Goal: Task Accomplishment & Management: Complete application form

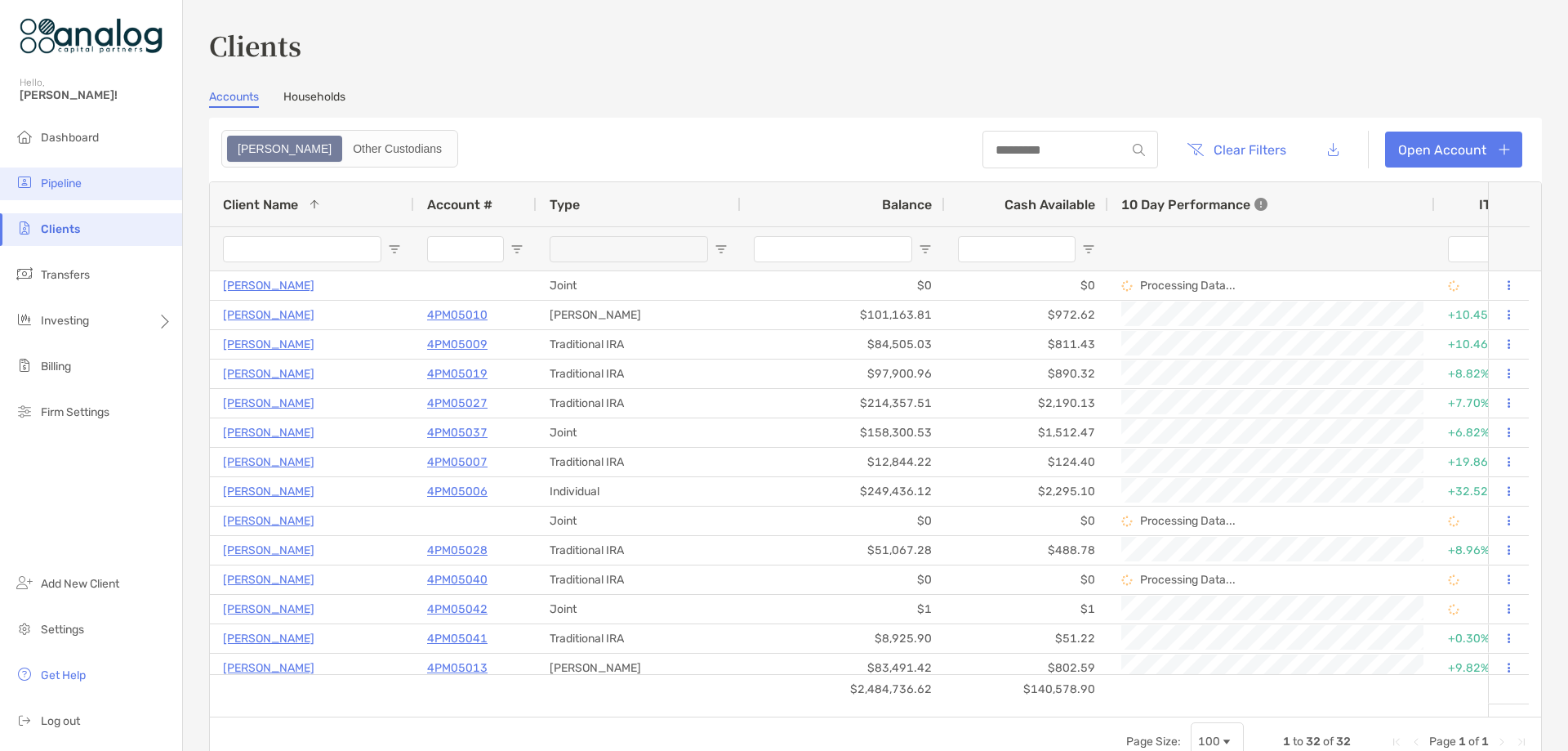
click at [58, 184] on span "Pipeline" at bounding box center [61, 183] width 41 height 14
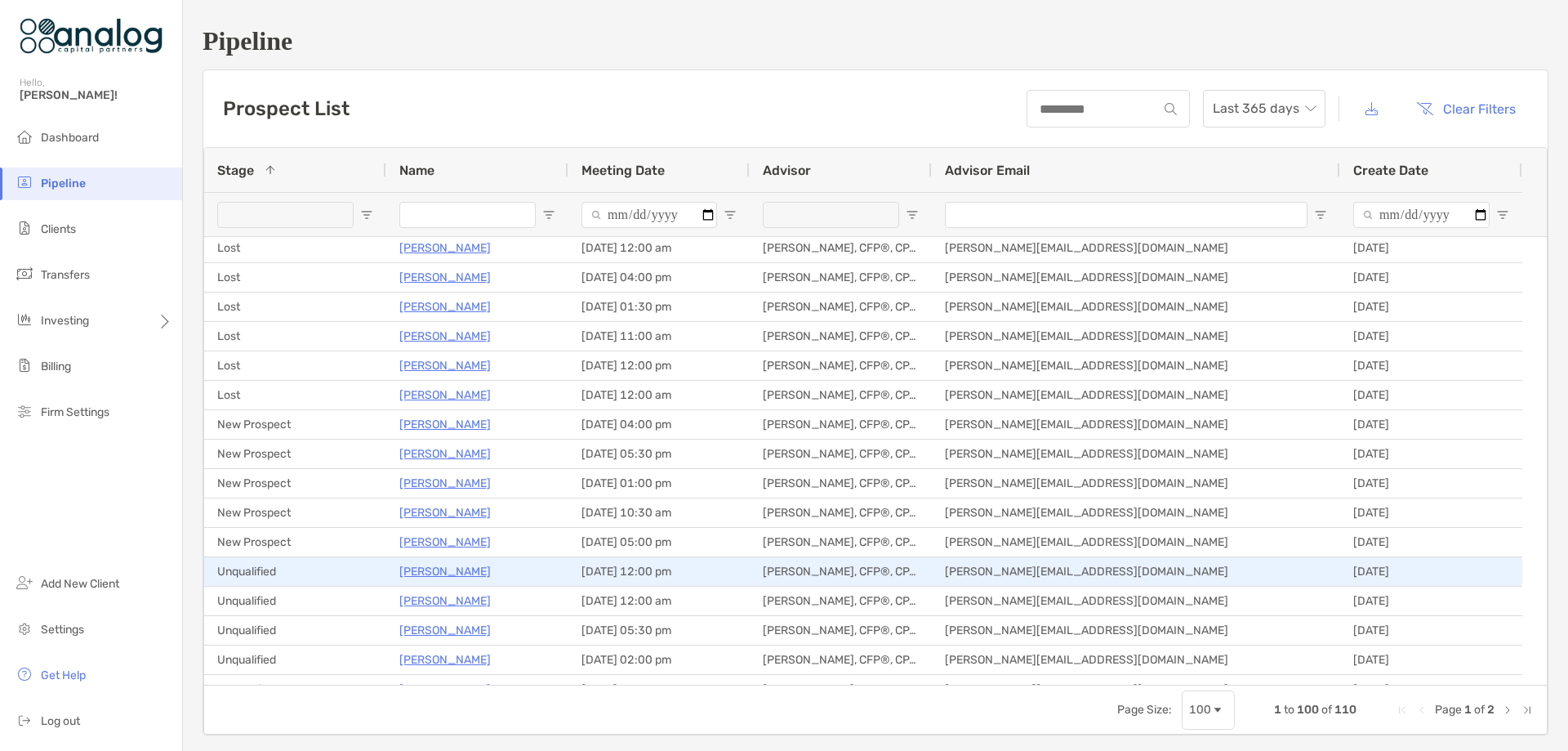
scroll to position [1389, 0]
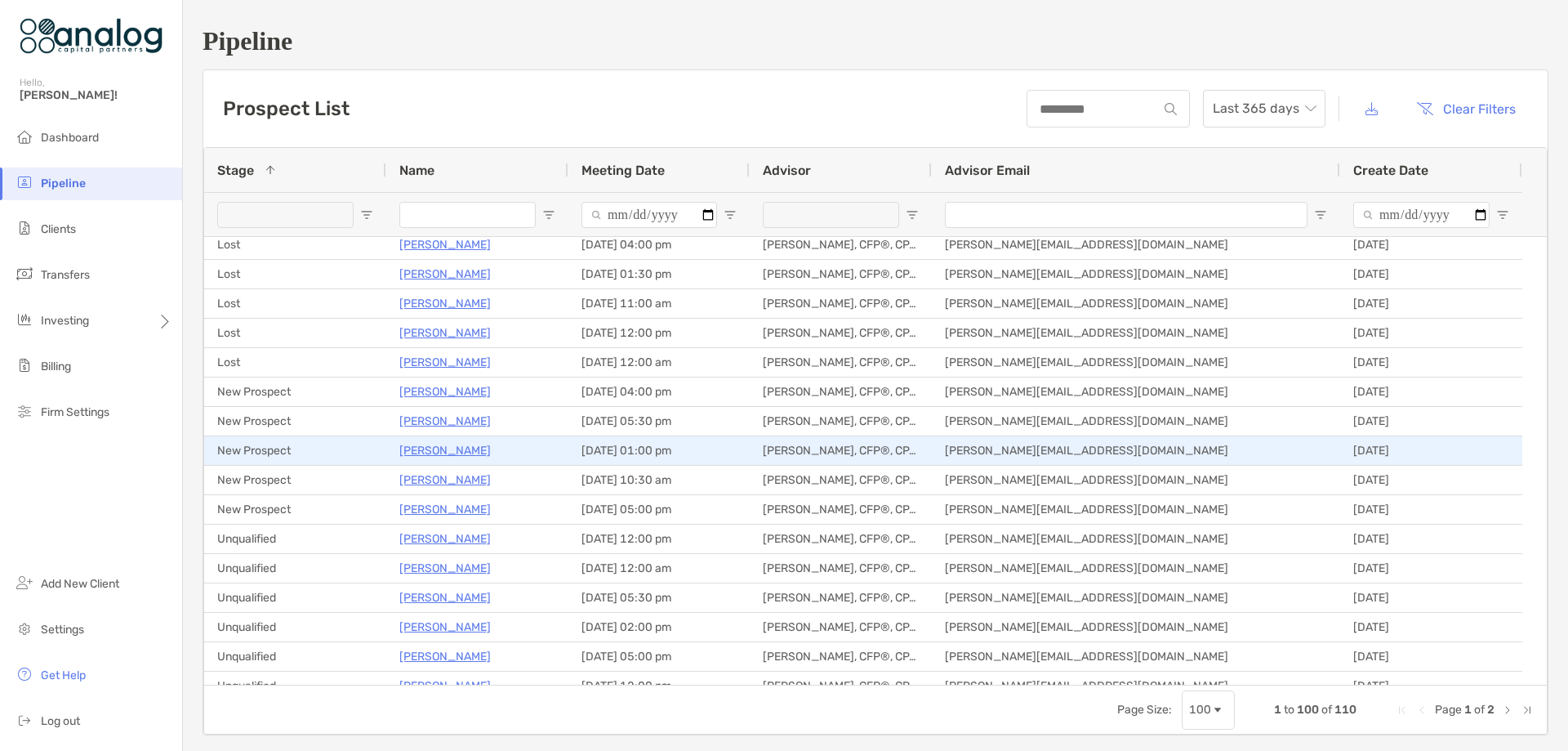
click at [436, 448] on p "[PERSON_NAME]" at bounding box center [445, 450] width 92 height 21
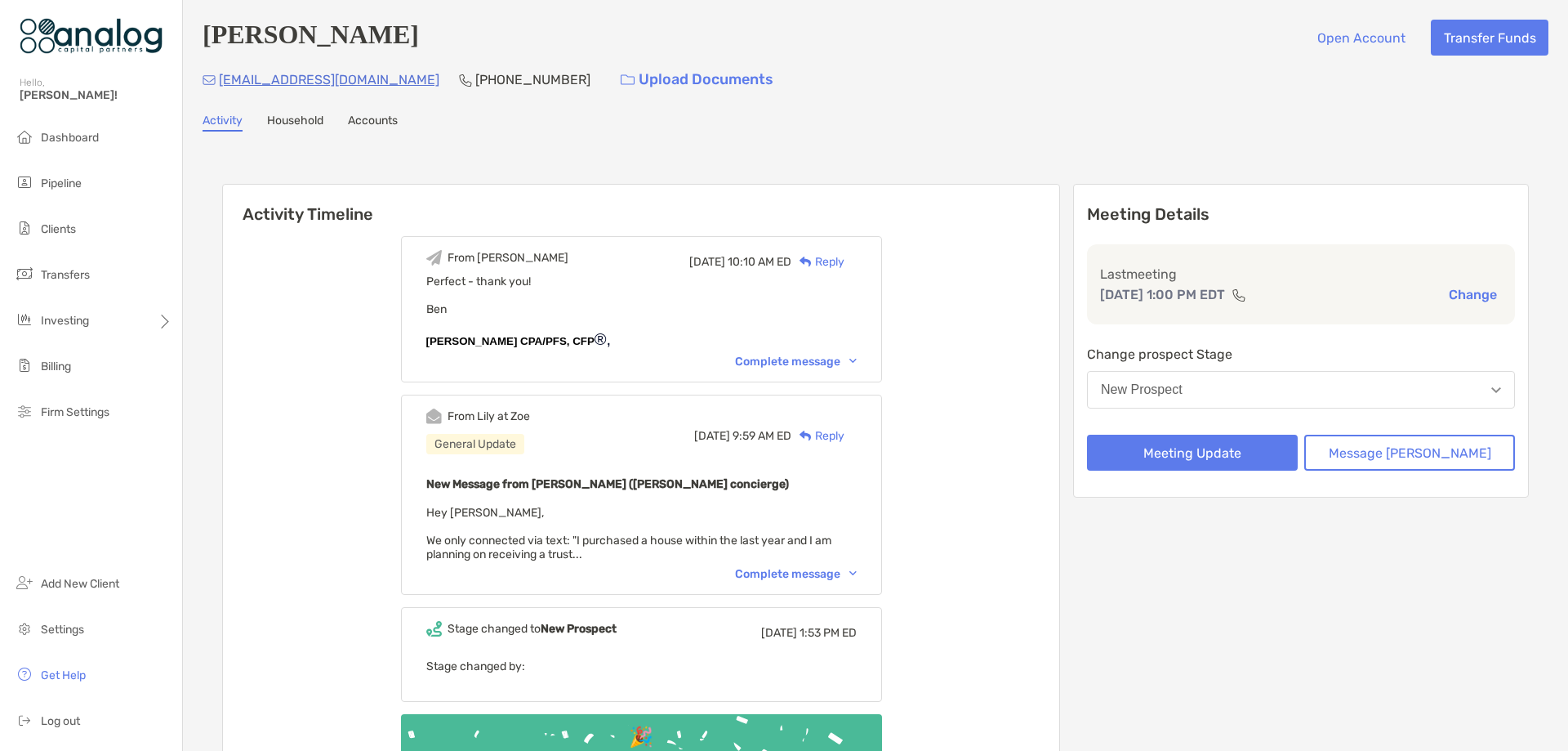
click at [1215, 382] on button "New Prospect" at bounding box center [1301, 389] width 428 height 38
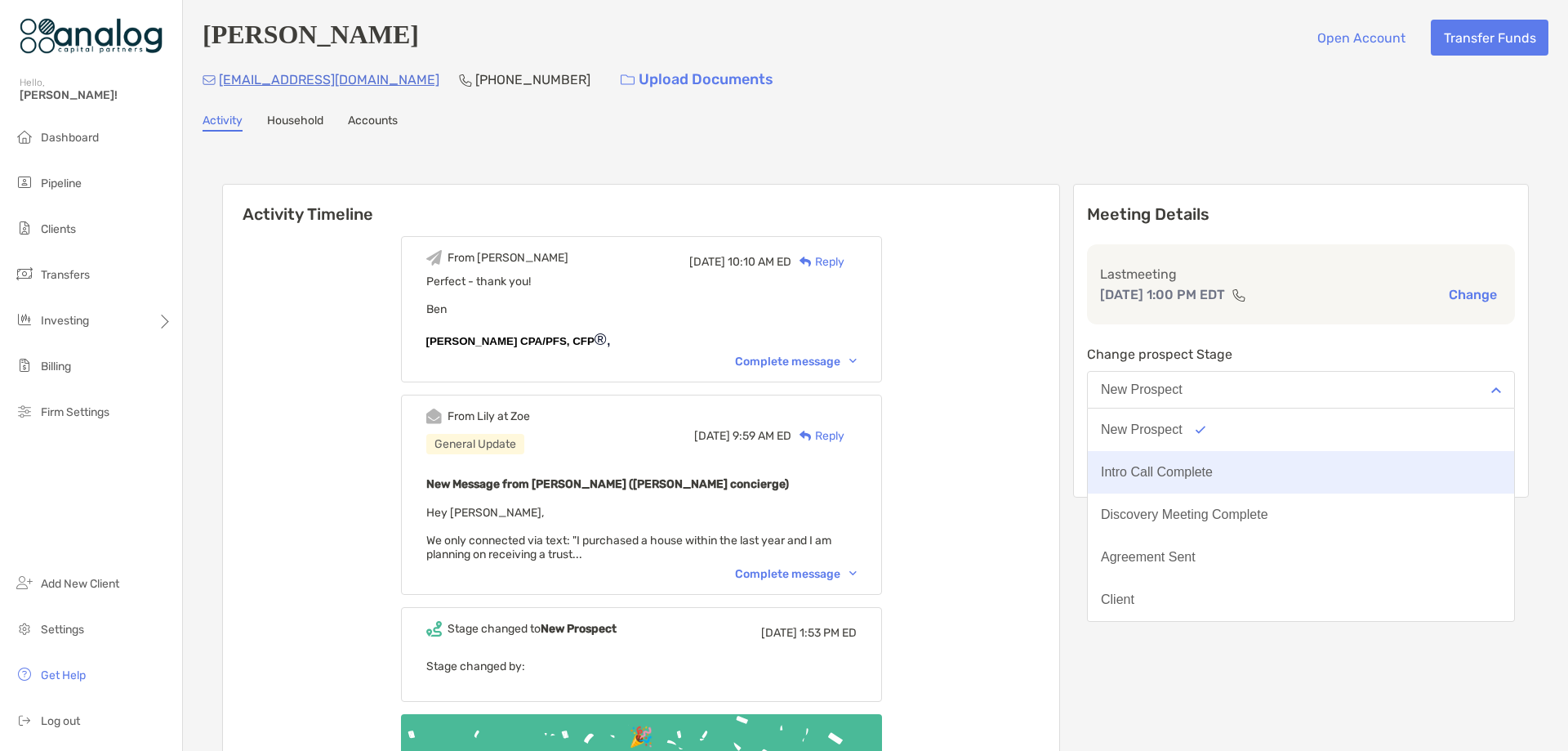
click at [1213, 466] on button "Intro Call Complete" at bounding box center [1301, 472] width 427 height 43
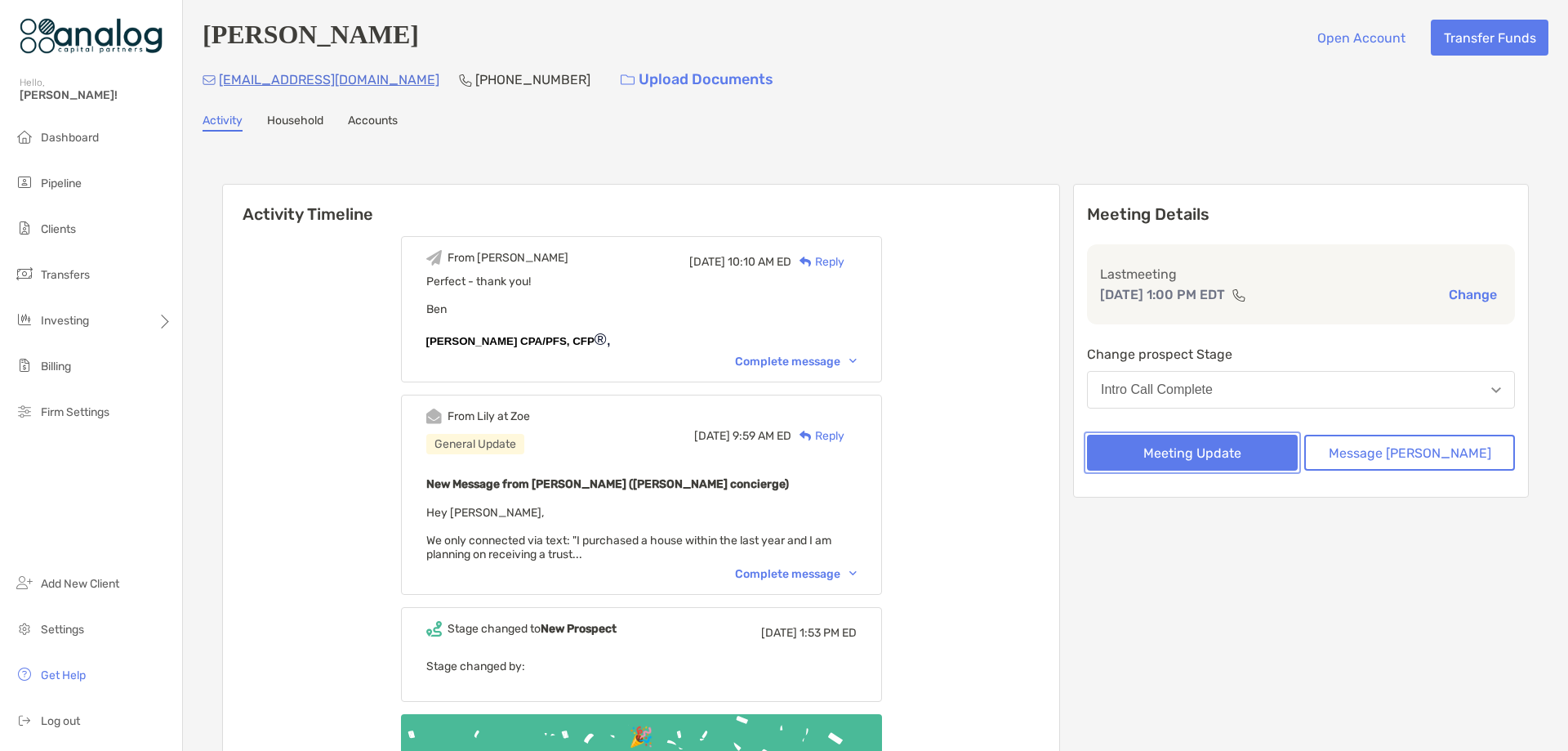
click at [1216, 460] on button "Meeting Update" at bounding box center [1192, 452] width 211 height 36
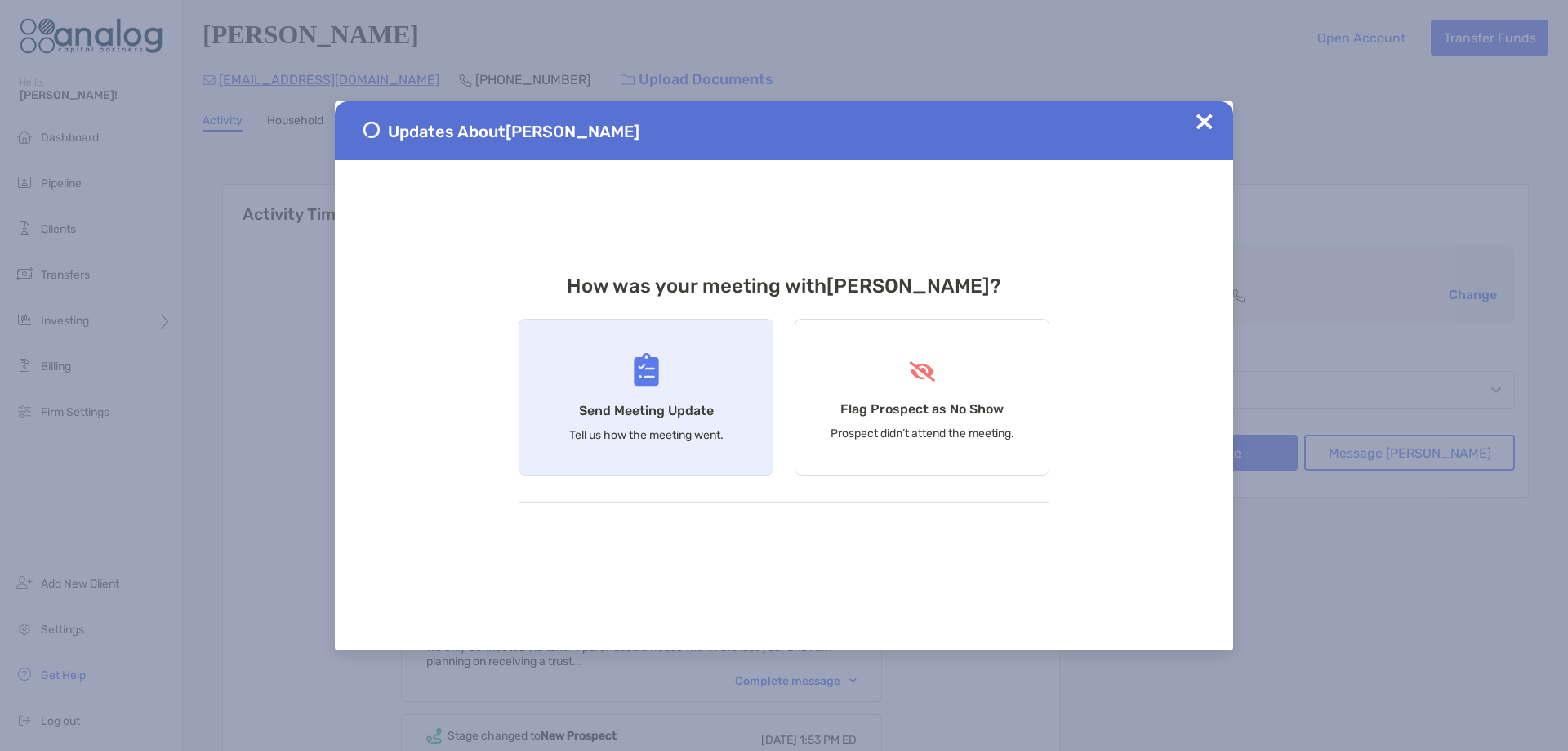
click at [673, 396] on div "Send Meeting Update Tell us how the meeting went." at bounding box center [646, 397] width 255 height 157
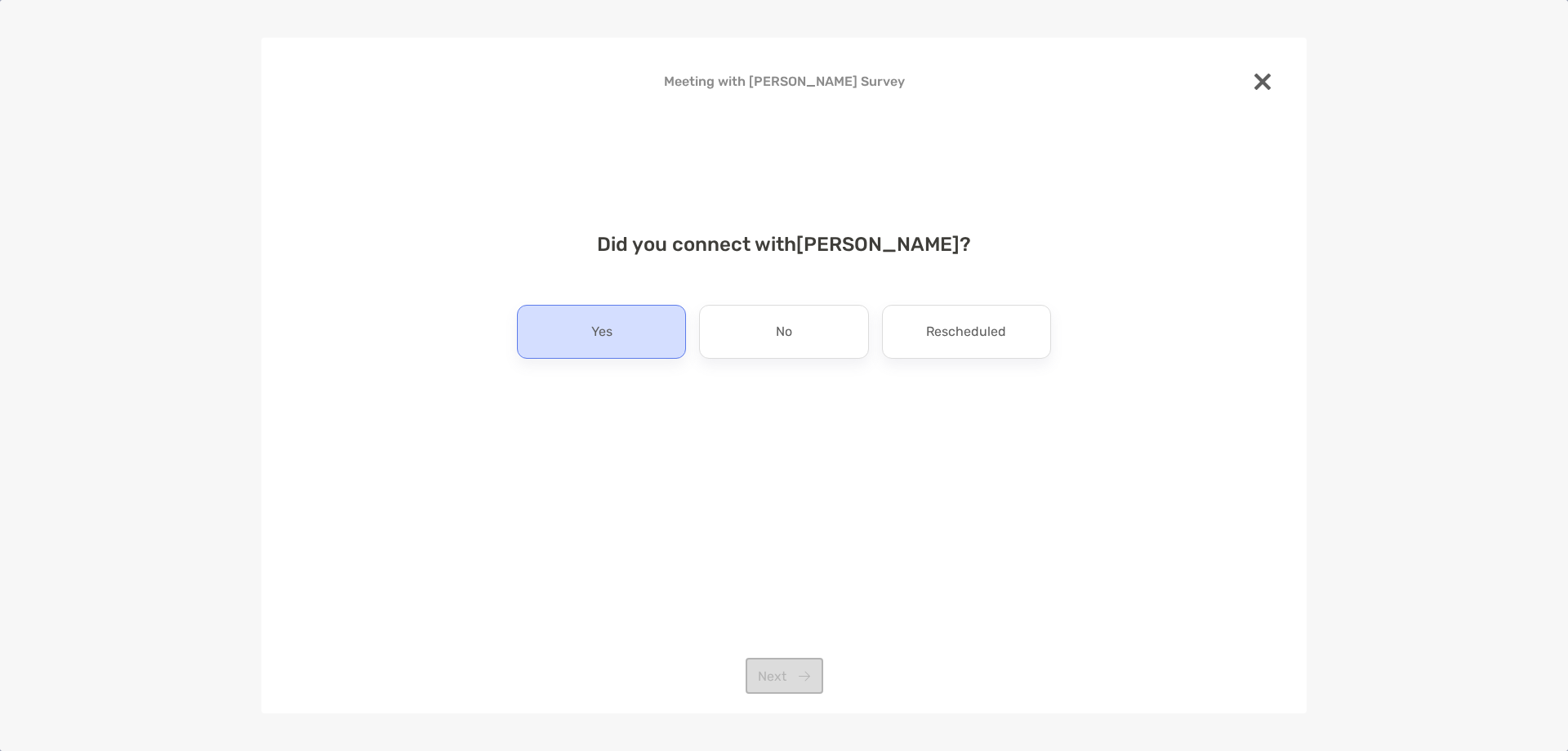
click at [630, 343] on div "Yes" at bounding box center [601, 332] width 169 height 54
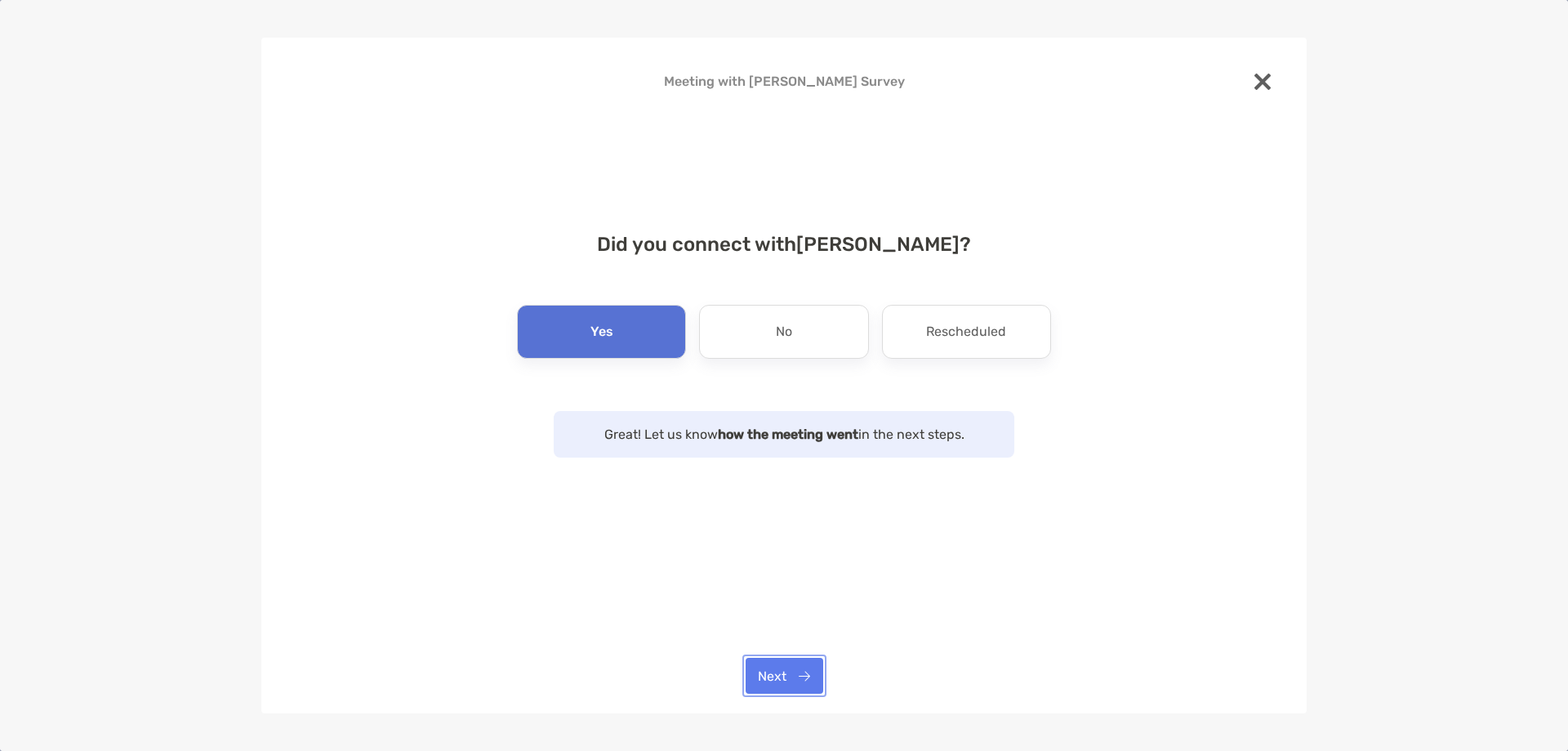
click at [766, 674] on button "Next" at bounding box center [784, 675] width 77 height 36
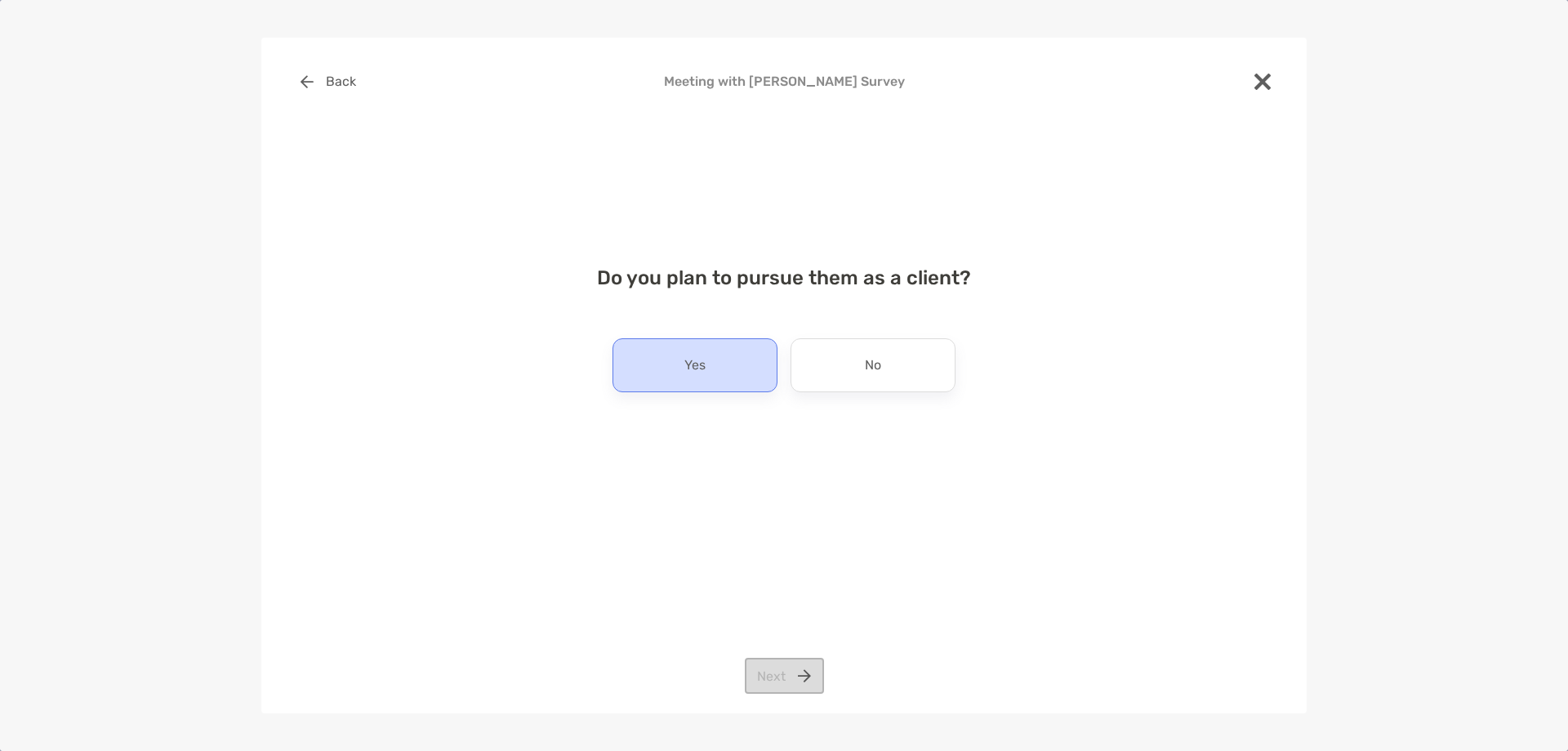
click at [702, 364] on p "Yes" at bounding box center [694, 364] width 21 height 26
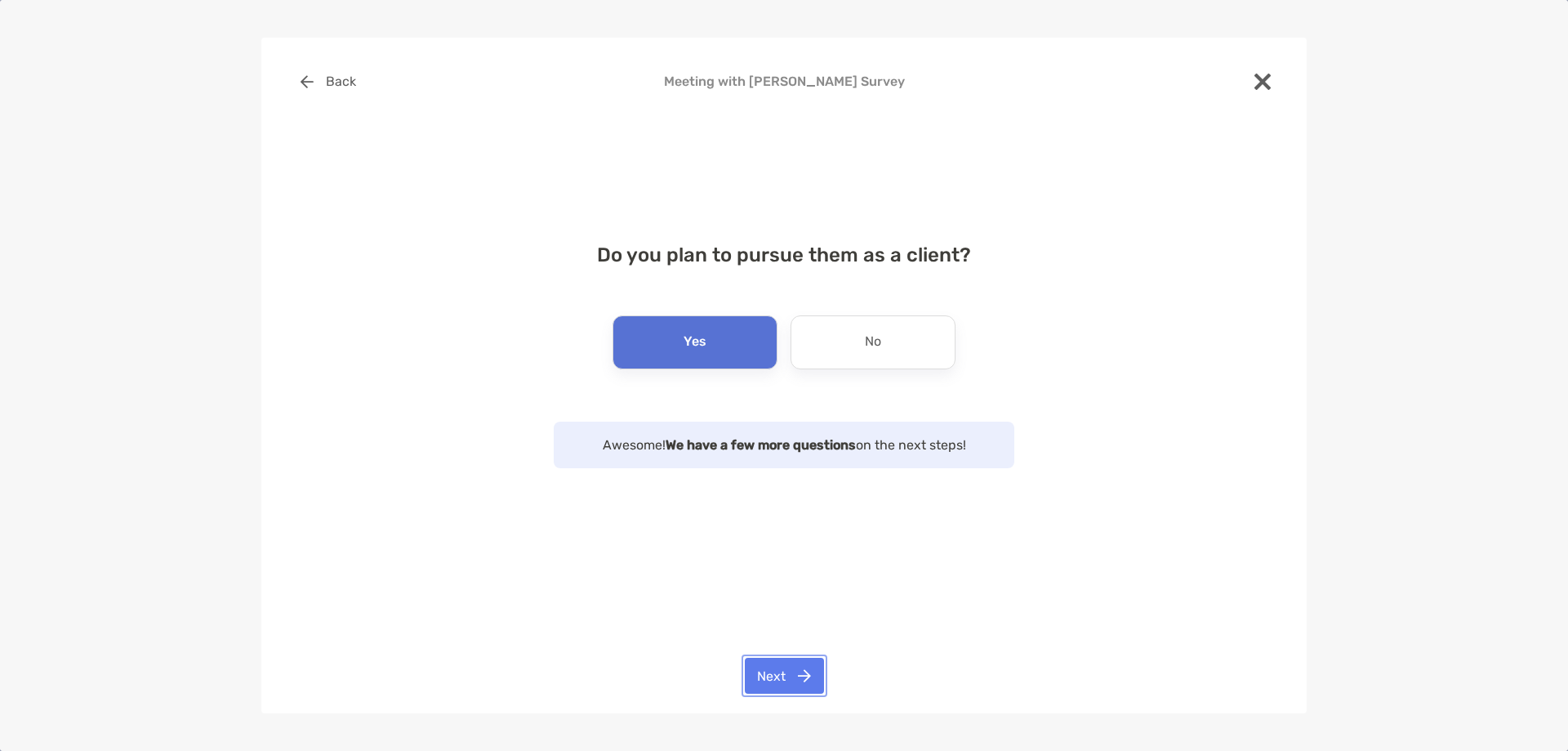
click at [764, 676] on button "Next" at bounding box center [784, 675] width 79 height 36
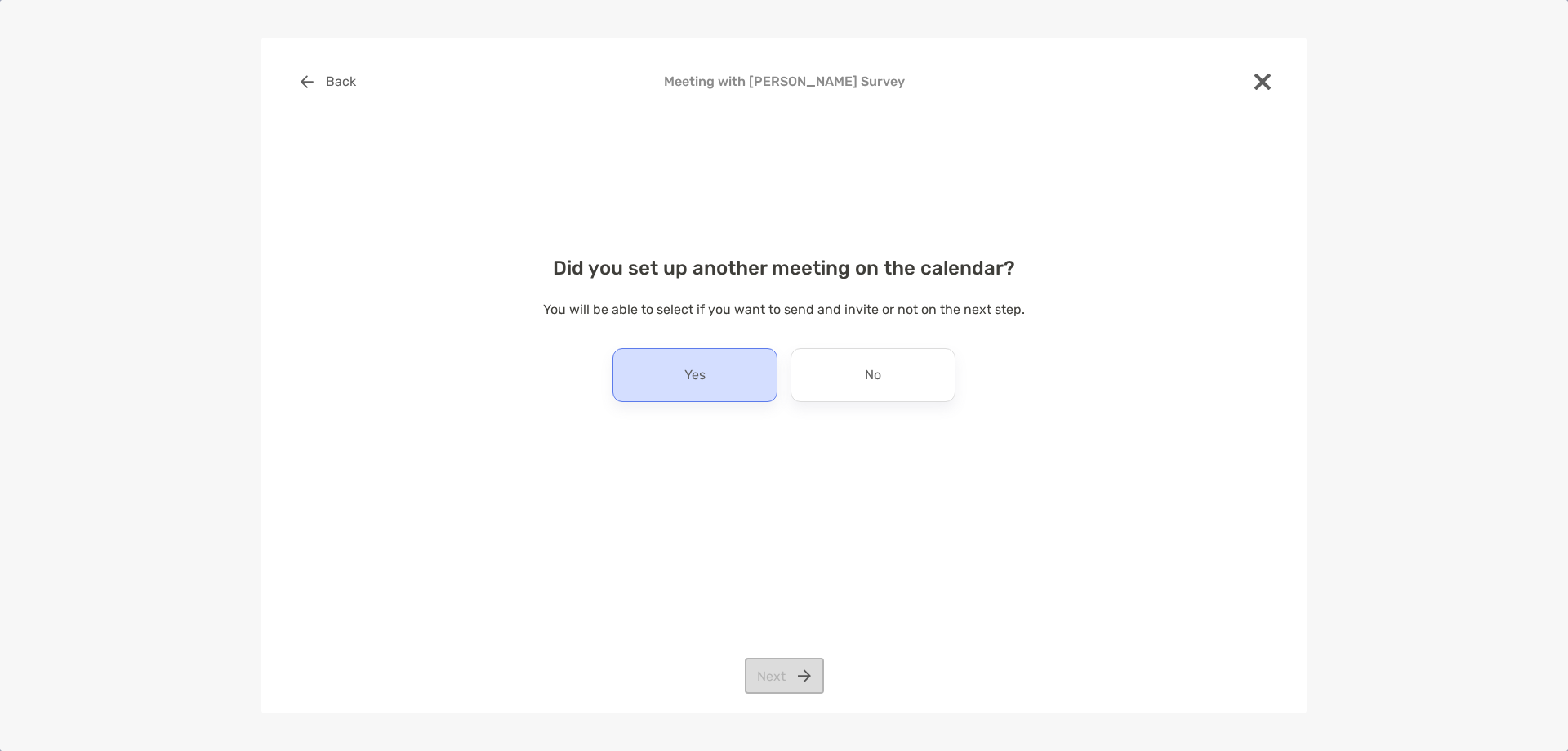
click at [753, 373] on div "Yes" at bounding box center [695, 375] width 165 height 54
click at [770, 675] on button "Next" at bounding box center [784, 675] width 79 height 36
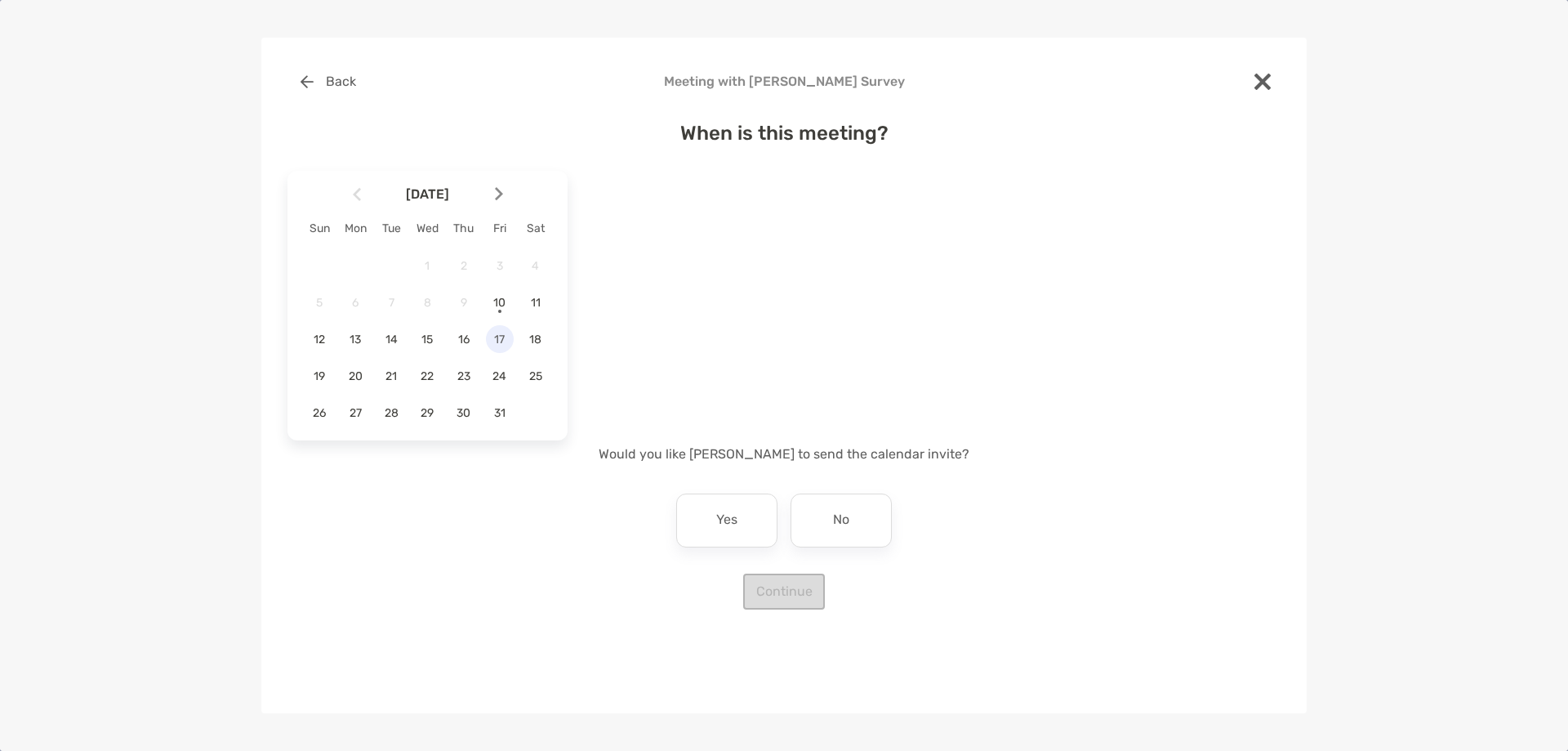
click at [500, 347] on div "17" at bounding box center [499, 338] width 27 height 28
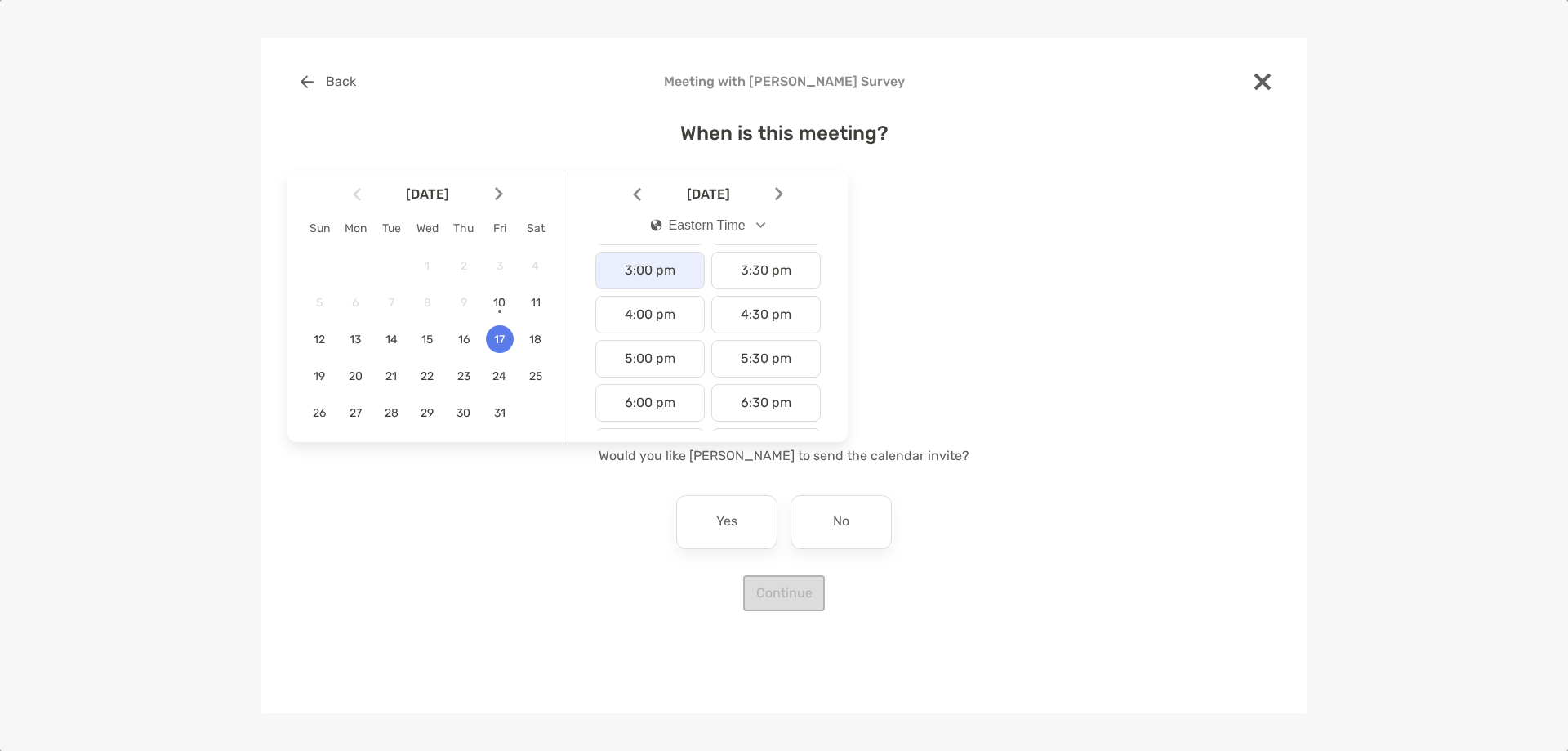
click at [652, 281] on div "3:00 pm" at bounding box center [650, 270] width 109 height 38
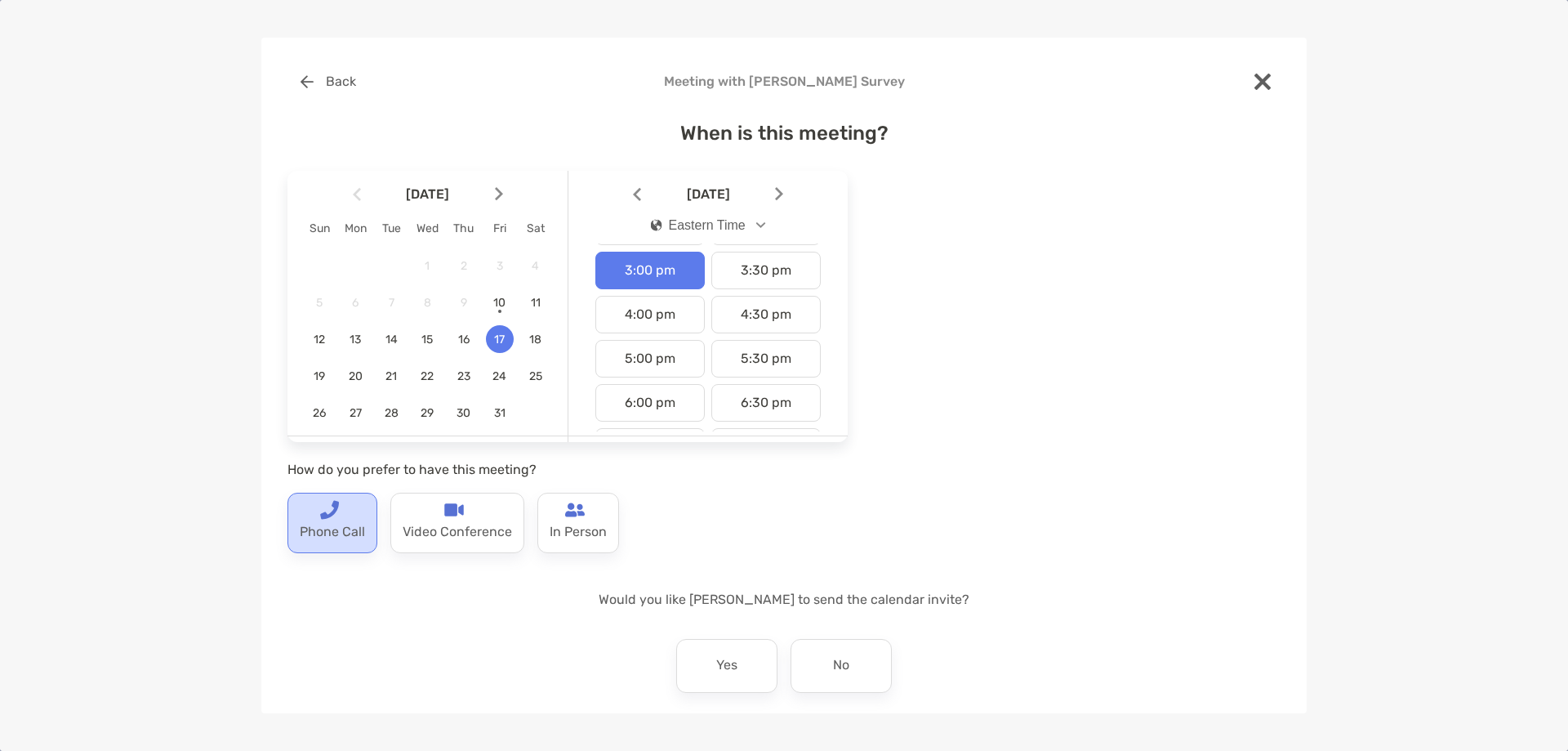
click at [312, 540] on p "Phone Call" at bounding box center [332, 532] width 65 height 26
click at [833, 663] on p "No" at bounding box center [841, 665] width 17 height 26
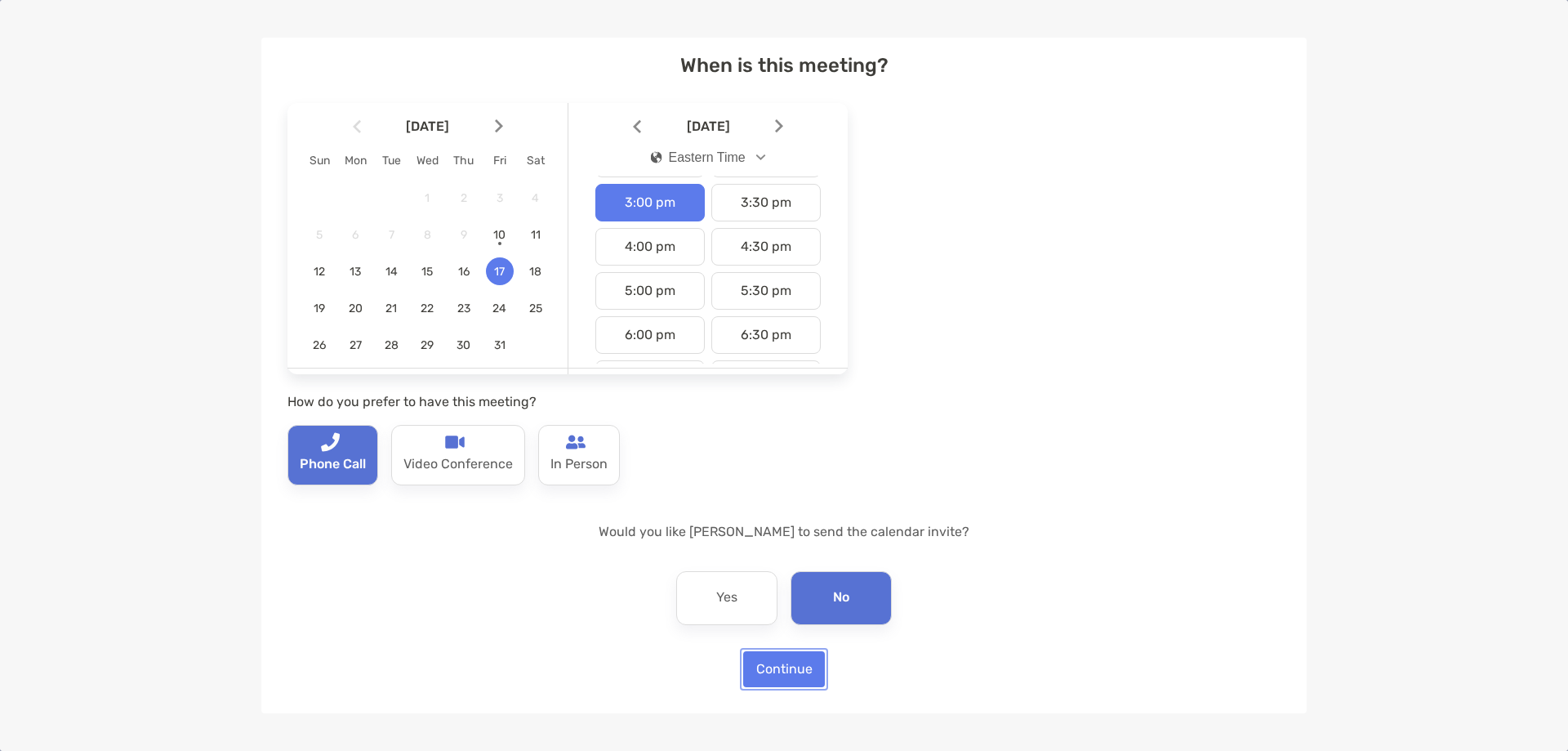
click at [786, 658] on button "Continue" at bounding box center [784, 668] width 82 height 36
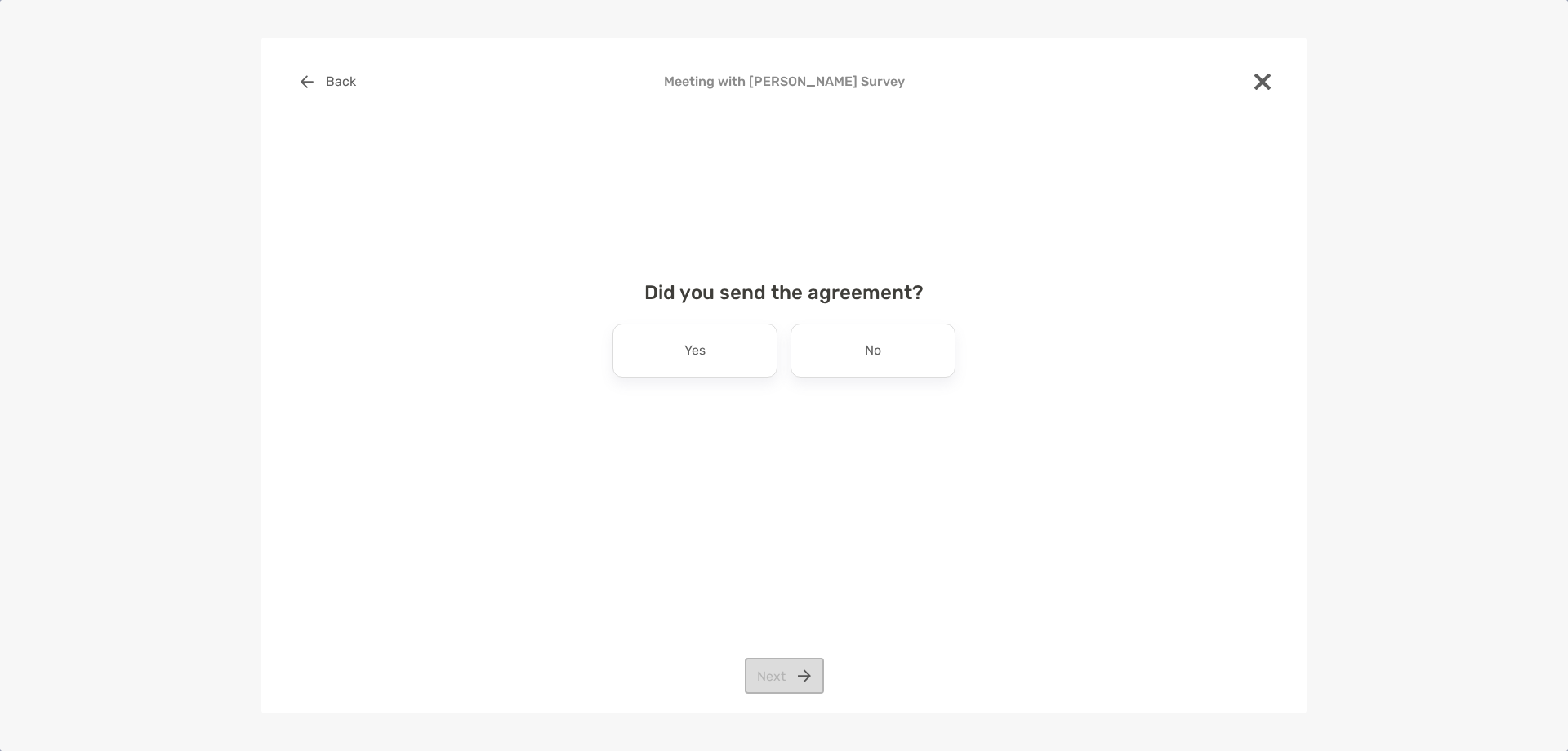
scroll to position [0, 0]
click at [839, 360] on div "No" at bounding box center [873, 350] width 165 height 54
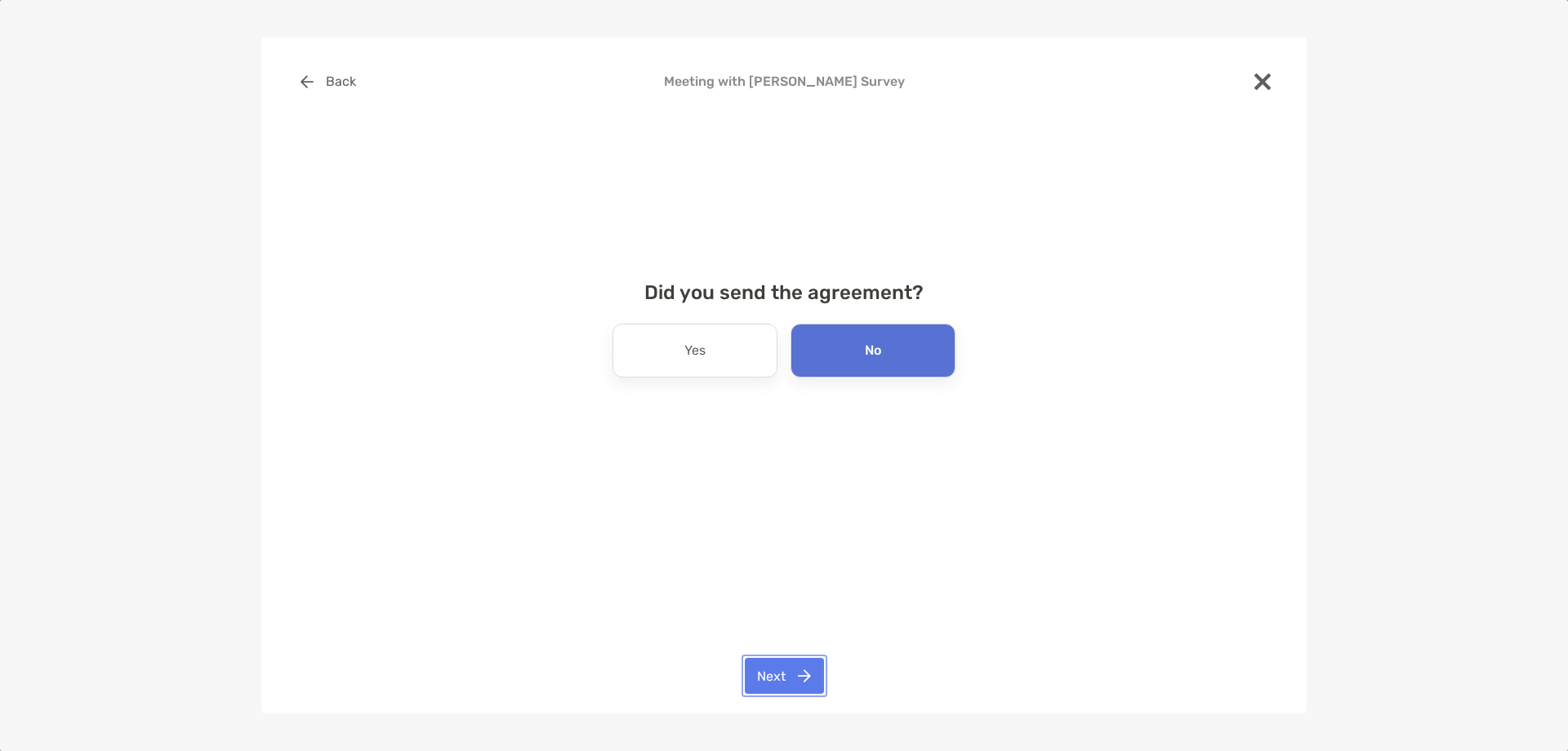
click at [796, 673] on button "Next" at bounding box center [784, 675] width 79 height 36
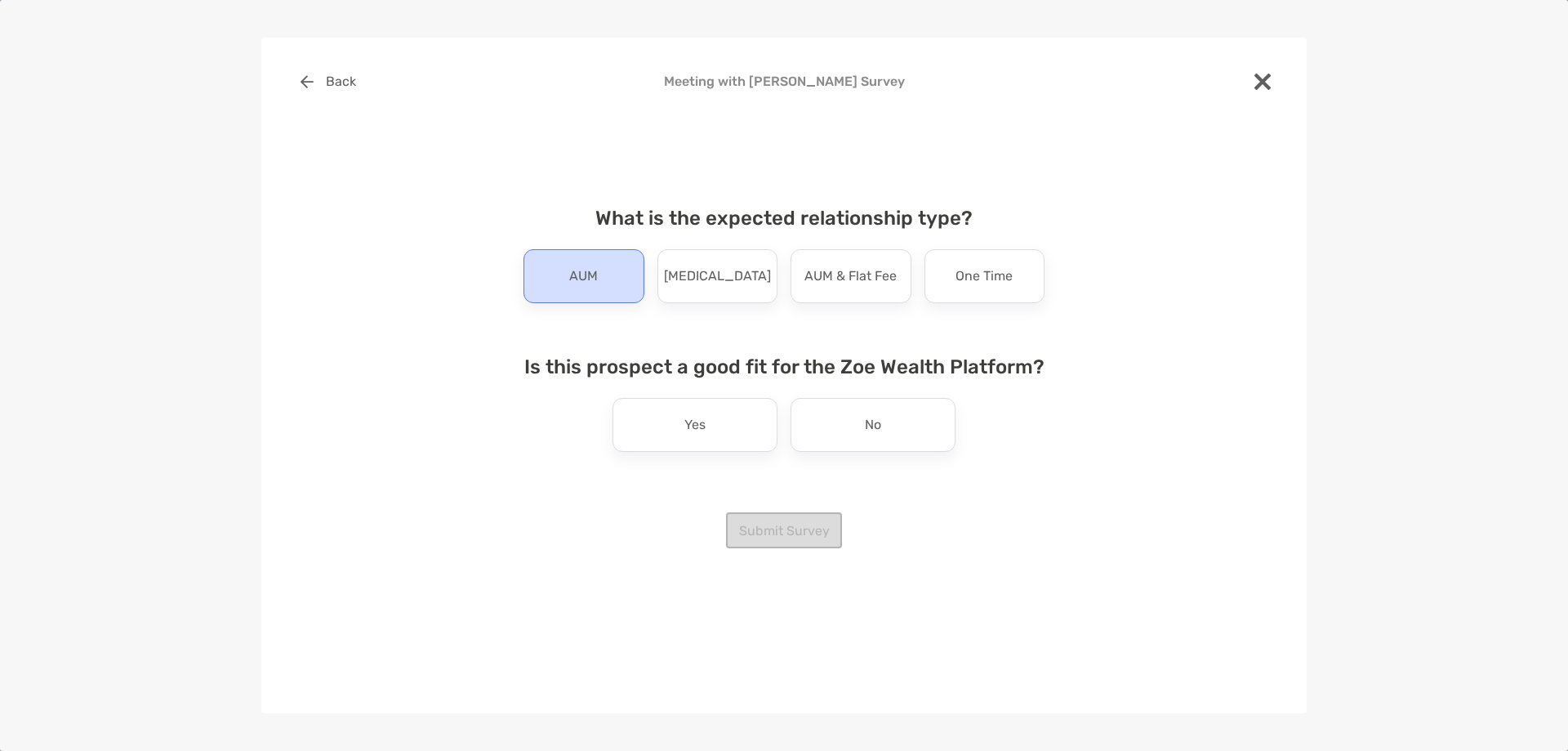
click at [589, 274] on p "AUM" at bounding box center [583, 276] width 28 height 26
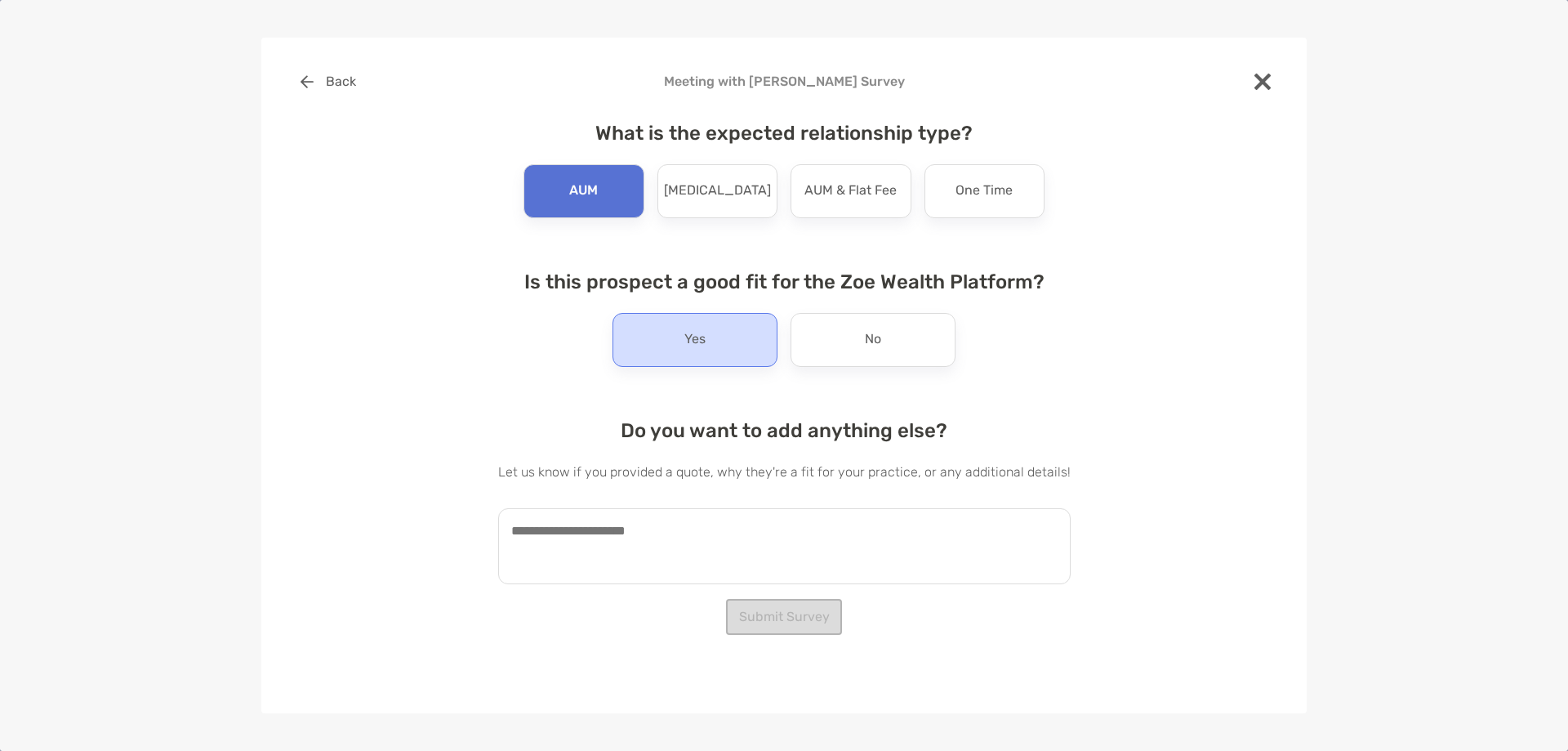
click at [659, 343] on div "Yes" at bounding box center [695, 339] width 165 height 54
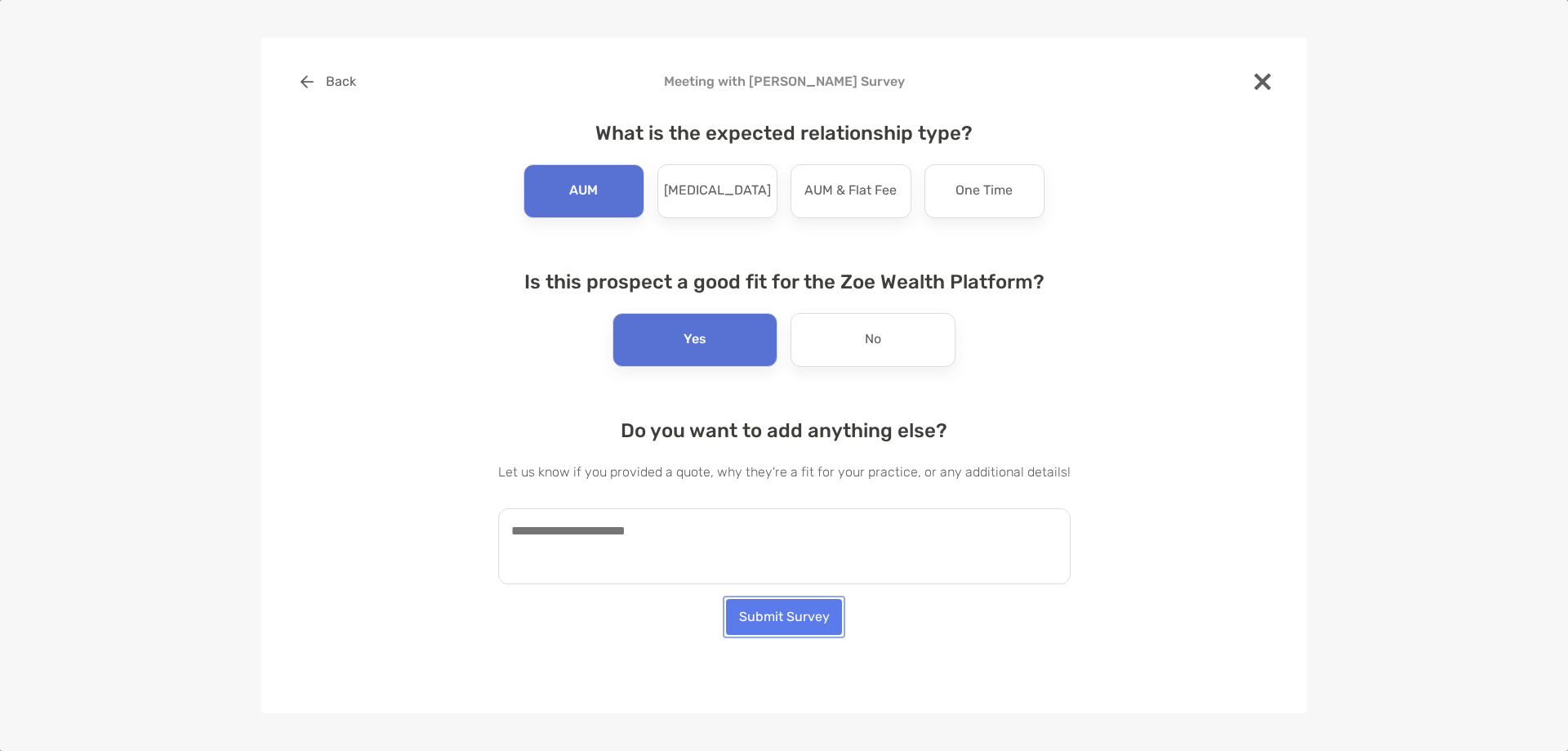
click at [744, 613] on button "Submit Survey" at bounding box center [783, 617] width 116 height 36
